Goal: Information Seeking & Learning: Check status

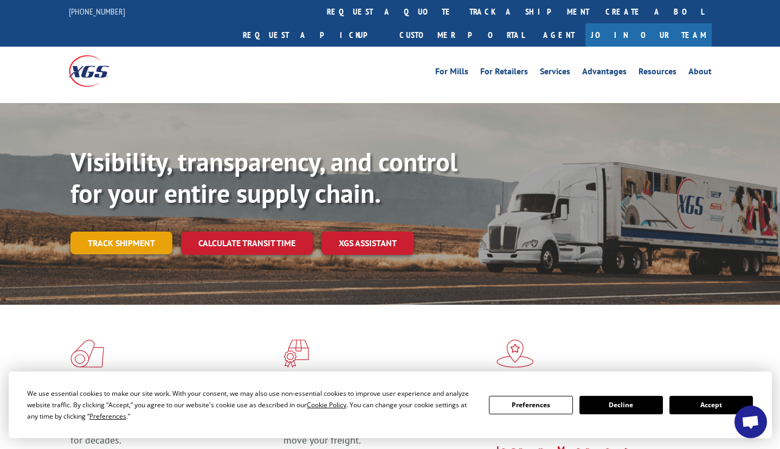
click at [122, 231] on link "Track shipment" at bounding box center [121, 242] width 102 height 23
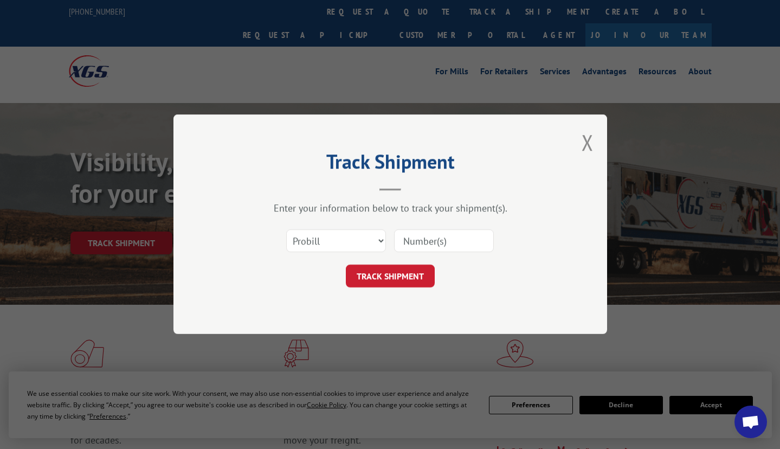
click at [419, 236] on input at bounding box center [444, 241] width 100 height 23
paste input "#17604997"
type input "#17604997"
click at [418, 277] on button "TRACK SHIPMENT" at bounding box center [390, 276] width 89 height 23
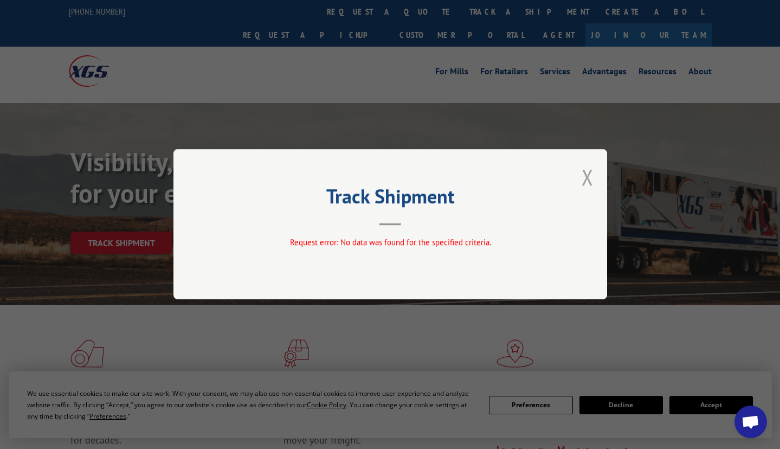
click at [586, 177] on button "Close modal" at bounding box center [587, 177] width 12 height 29
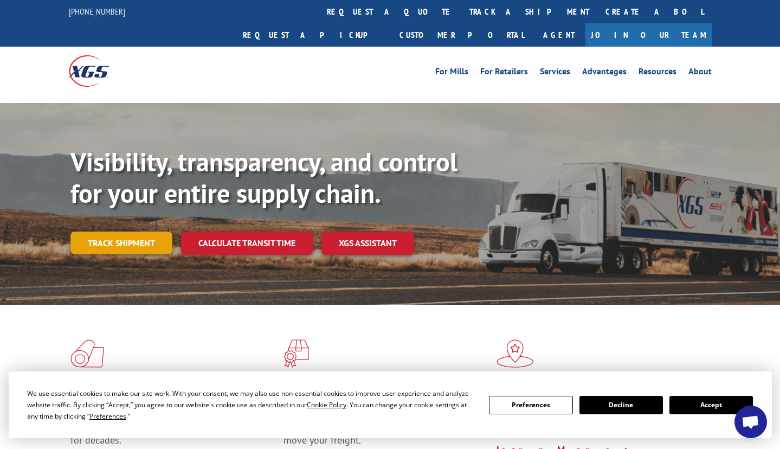
click at [113, 231] on link "Track shipment" at bounding box center [121, 242] width 102 height 23
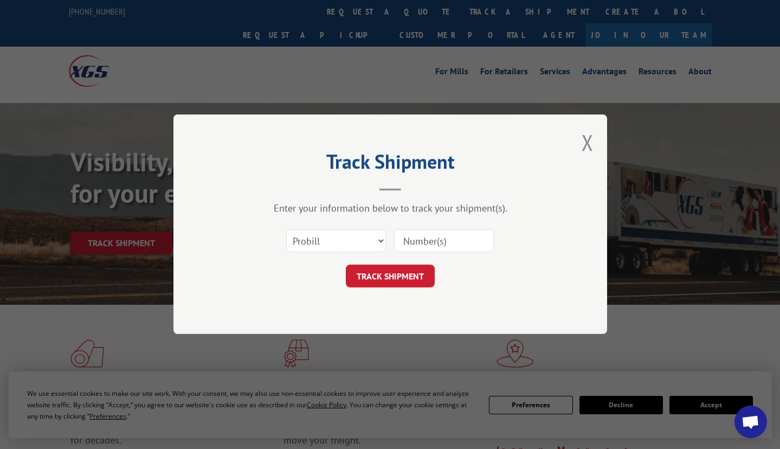
click at [430, 239] on input at bounding box center [444, 241] width 100 height 23
paste input "#17604997"
click at [409, 244] on input "#17604997" at bounding box center [444, 241] width 100 height 23
type input "17604997"
click at [391, 282] on button "TRACK SHIPMENT" at bounding box center [390, 276] width 89 height 23
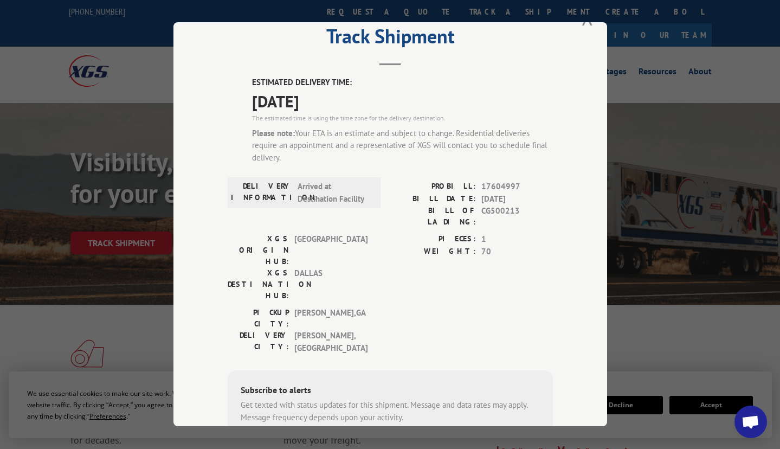
scroll to position [8, 0]
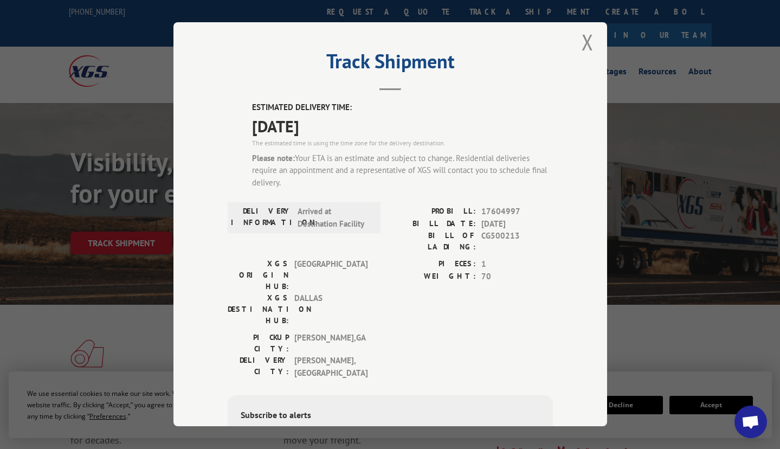
click at [110, 183] on div "Track Shipment ESTIMATED DELIVERY TIME: [DATE] The estimated time is using the …" at bounding box center [390, 224] width 780 height 449
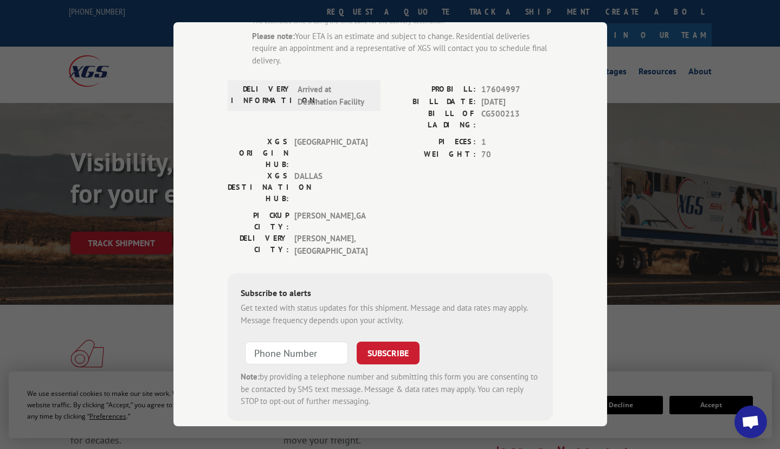
scroll to position [129, 0]
click at [280, 342] on input "+1 (___) ___-____" at bounding box center [296, 353] width 103 height 23
type input "[PHONE_NUMBER]"
click at [389, 342] on button "SUBSCRIBE" at bounding box center [387, 353] width 63 height 23
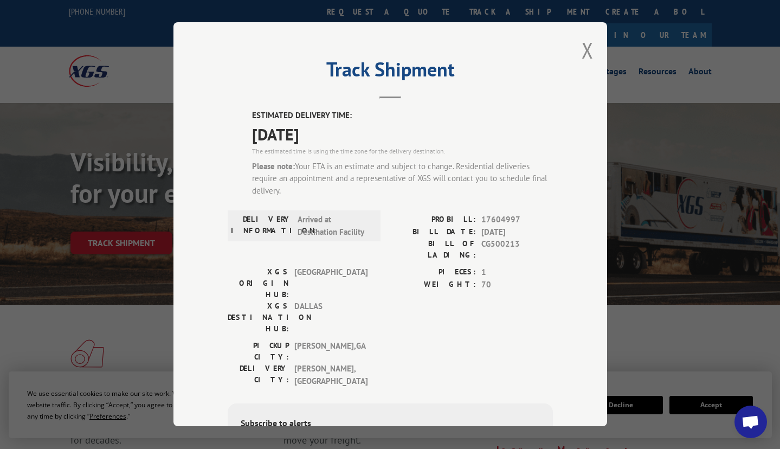
scroll to position [0, 0]
click at [590, 44] on button "Close modal" at bounding box center [587, 50] width 12 height 29
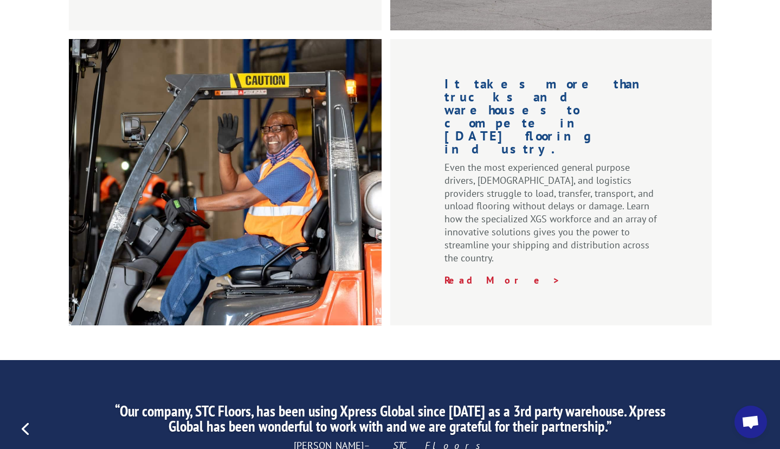
scroll to position [1410, 0]
